Goal: Task Accomplishment & Management: Use online tool/utility

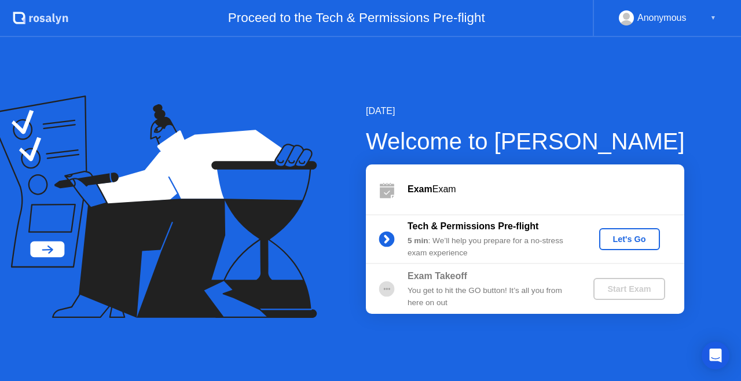
click at [615, 243] on div "Let's Go" at bounding box center [630, 239] width 52 height 9
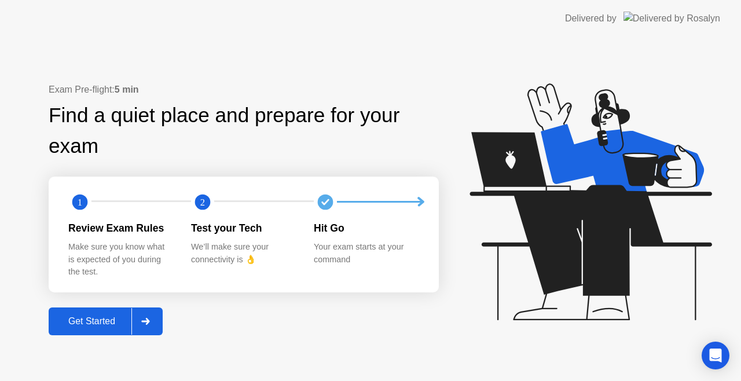
click at [103, 329] on button "Get Started" at bounding box center [106, 322] width 114 height 28
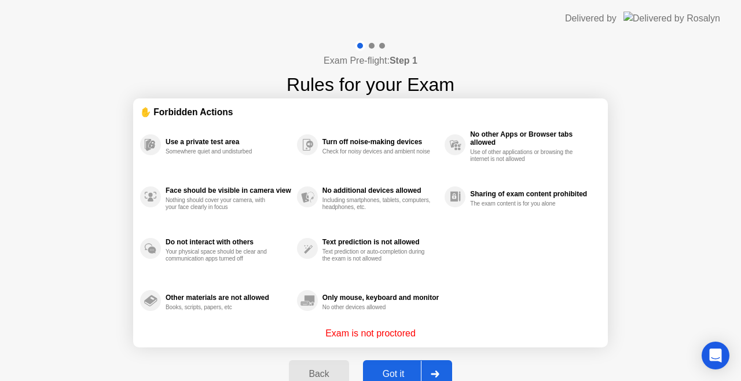
click at [437, 368] on div at bounding box center [435, 374] width 28 height 27
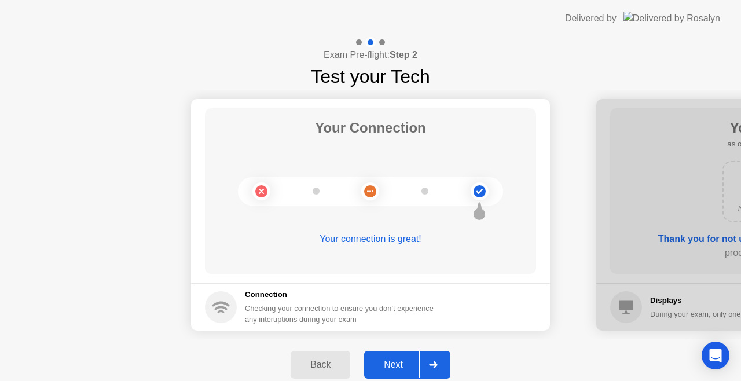
click at [402, 368] on div "Next" at bounding box center [394, 365] width 52 height 10
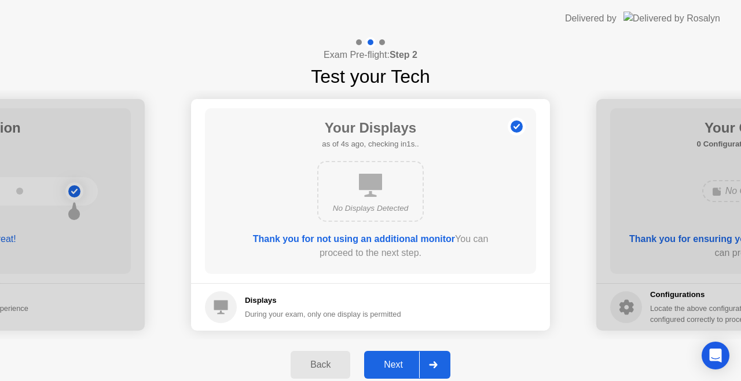
click at [389, 367] on div "Next" at bounding box center [394, 365] width 52 height 10
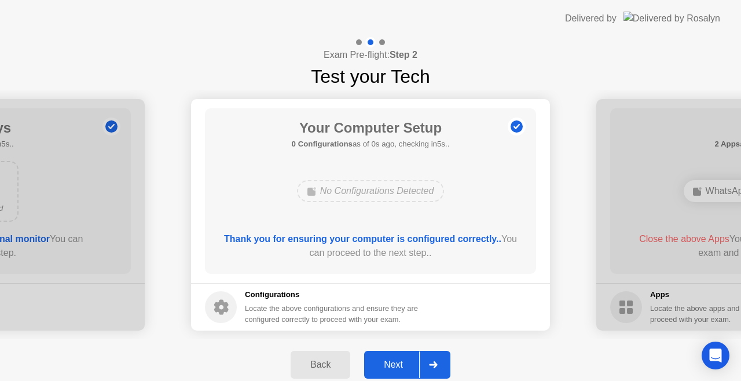
click at [389, 367] on div "Next" at bounding box center [394, 365] width 52 height 10
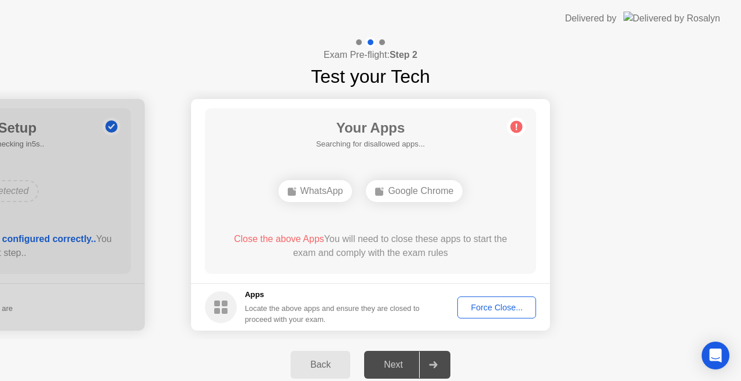
click at [474, 299] on button "Force Close..." at bounding box center [497, 308] width 79 height 22
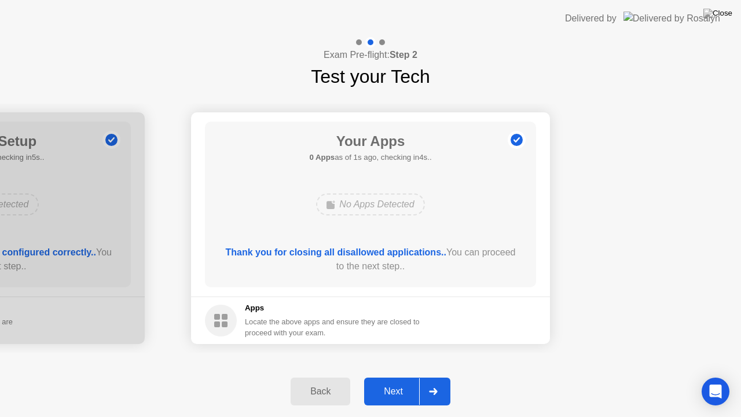
click at [396, 381] on div "Next" at bounding box center [394, 391] width 52 height 10
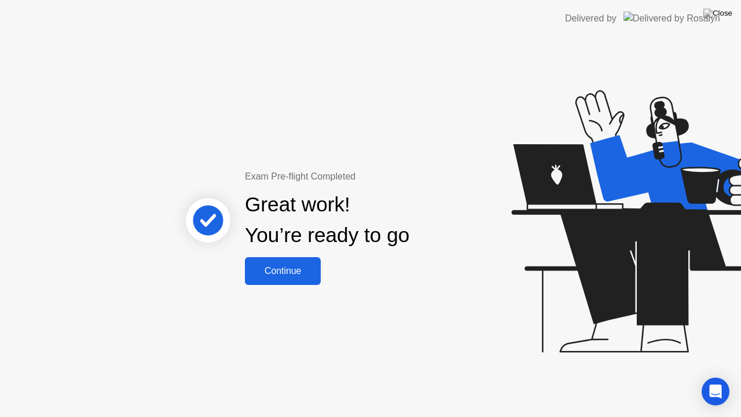
click at [310, 269] on div "Continue" at bounding box center [282, 271] width 69 height 10
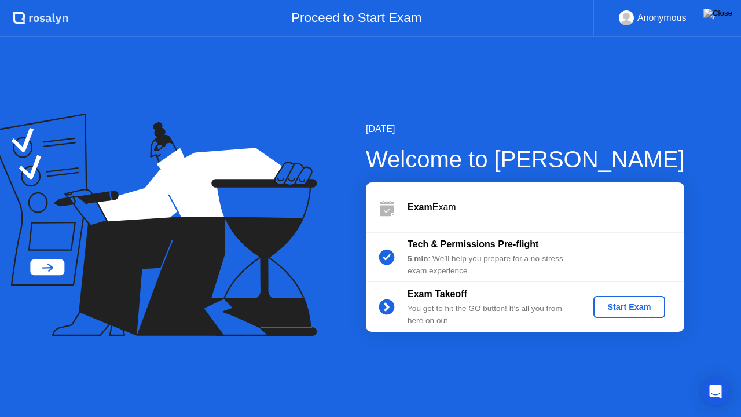
click at [612, 310] on div "Start Exam" at bounding box center [629, 306] width 62 height 9
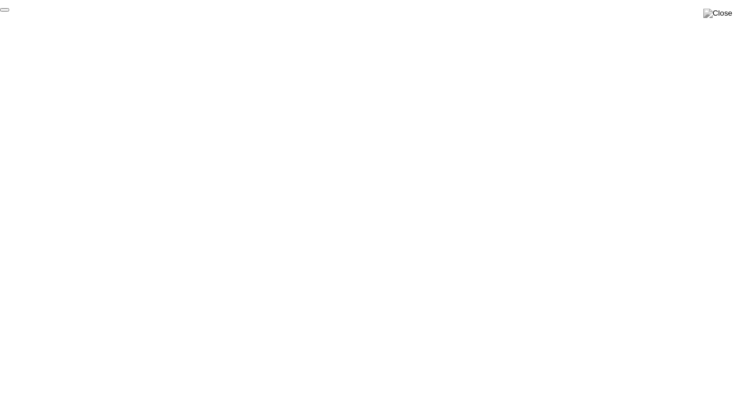
click div "End Proctoring Session"
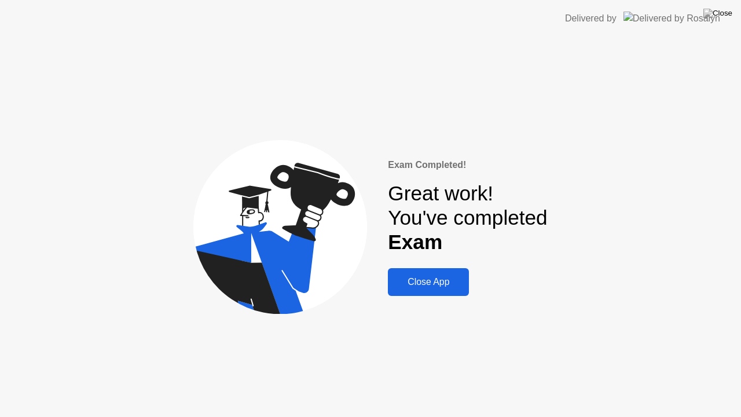
click at [440, 273] on button "Close App" at bounding box center [428, 282] width 81 height 28
